Goal: Information Seeking & Learning: Find contact information

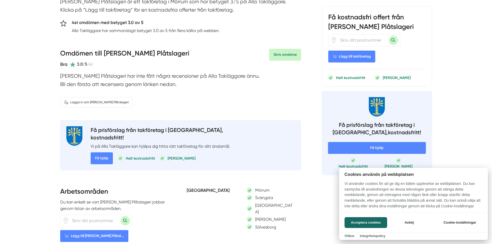
scroll to position [103, 0]
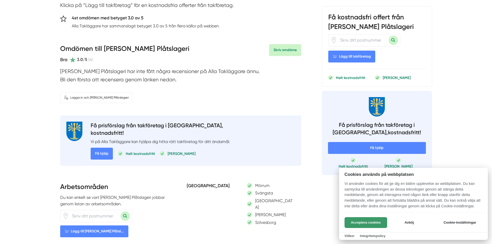
click at [371, 224] on button "Acceptera cookies" at bounding box center [365, 222] width 43 height 11
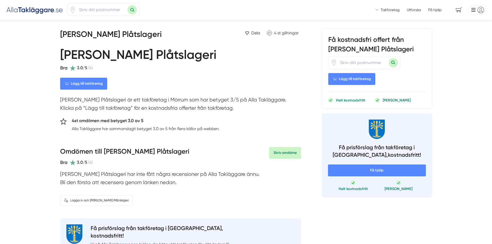
scroll to position [0, 0]
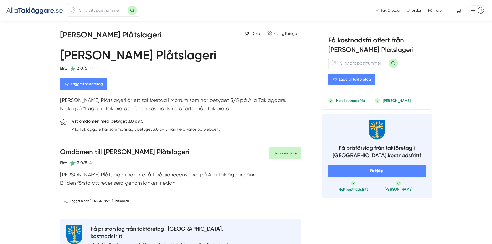
click at [93, 11] on input "number" at bounding box center [102, 10] width 52 height 12
type input "37532"
click at [130, 10] on button "Sök med postnummer" at bounding box center [131, 10] width 9 height 9
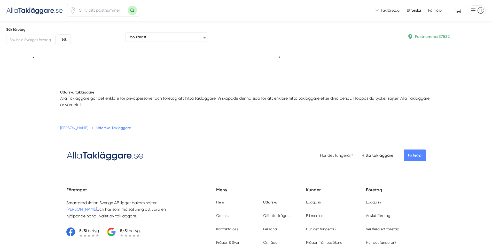
type input "37532"
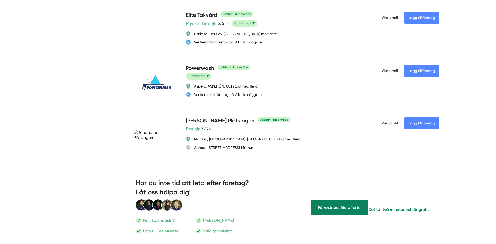
scroll to position [465, 0]
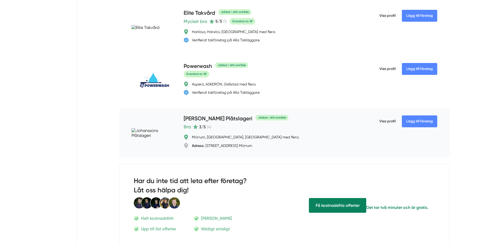
click at [220, 122] on h4 "[PERSON_NAME] Plåtslageri" at bounding box center [217, 119] width 69 height 9
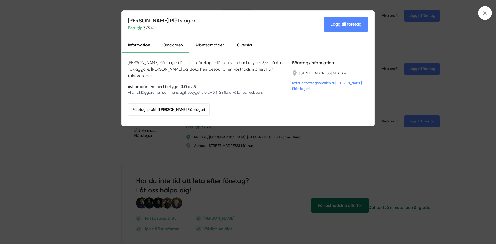
click at [169, 46] on div "Omdömen" at bounding box center [172, 45] width 33 height 15
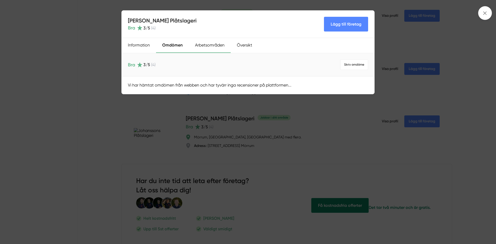
click at [204, 46] on div "Arbetsområden" at bounding box center [210, 45] width 42 height 15
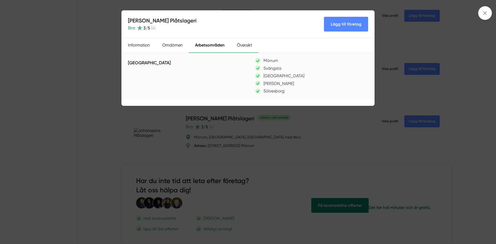
click at [244, 46] on div "Översikt" at bounding box center [244, 45] width 28 height 15
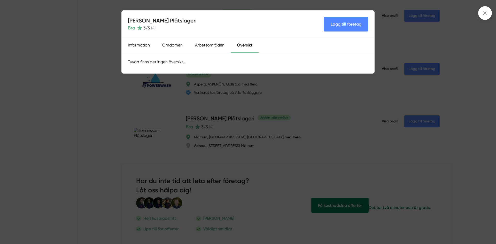
click at [300, 44] on div "Information Omdömen Arbetsområden Översikt" at bounding box center [248, 45] width 252 height 15
